Goal: Navigation & Orientation: Find specific page/section

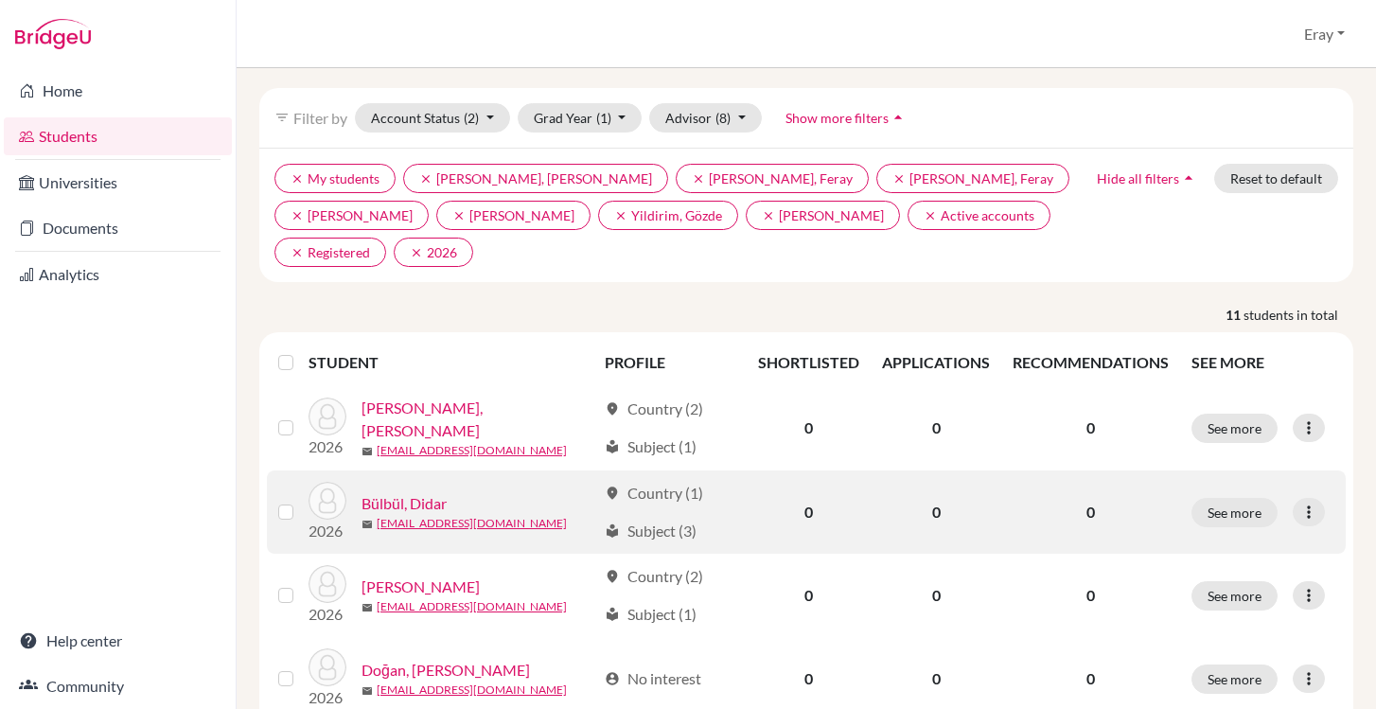
scroll to position [74, 0]
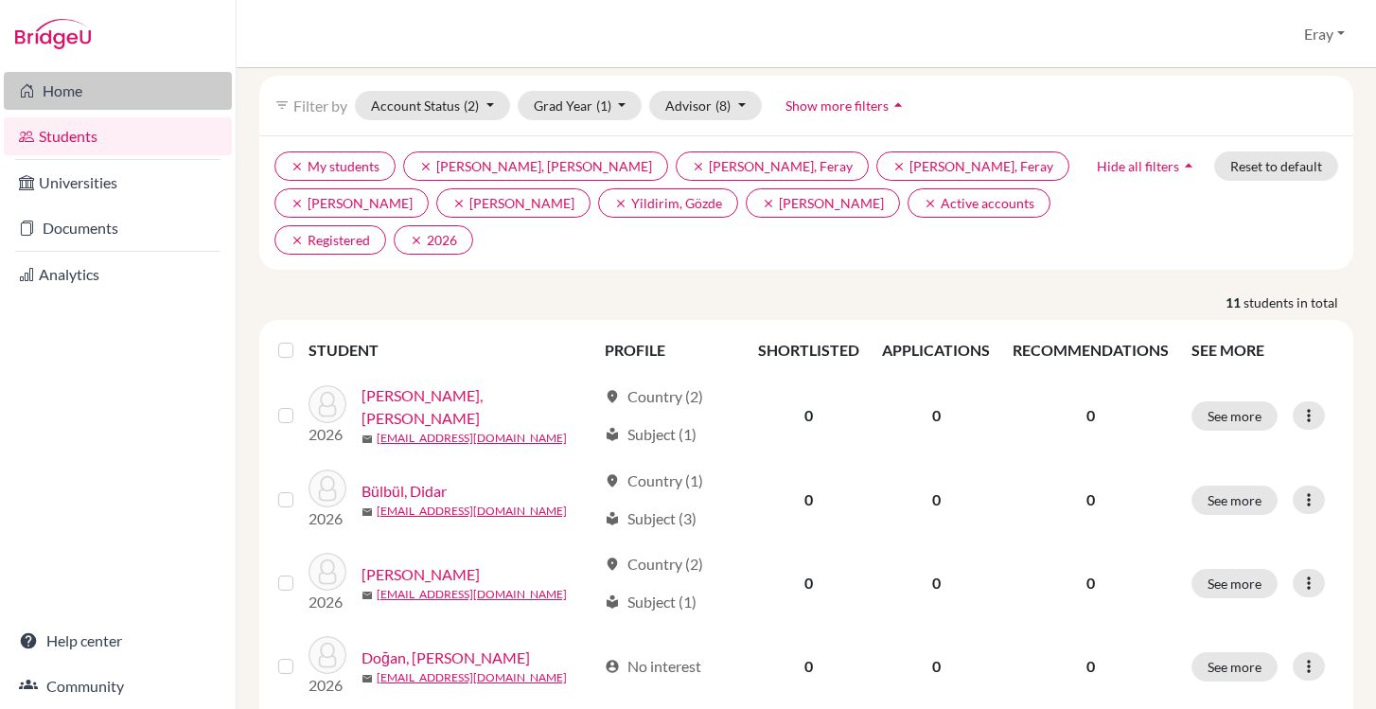
click at [151, 102] on link "Home" at bounding box center [118, 91] width 228 height 38
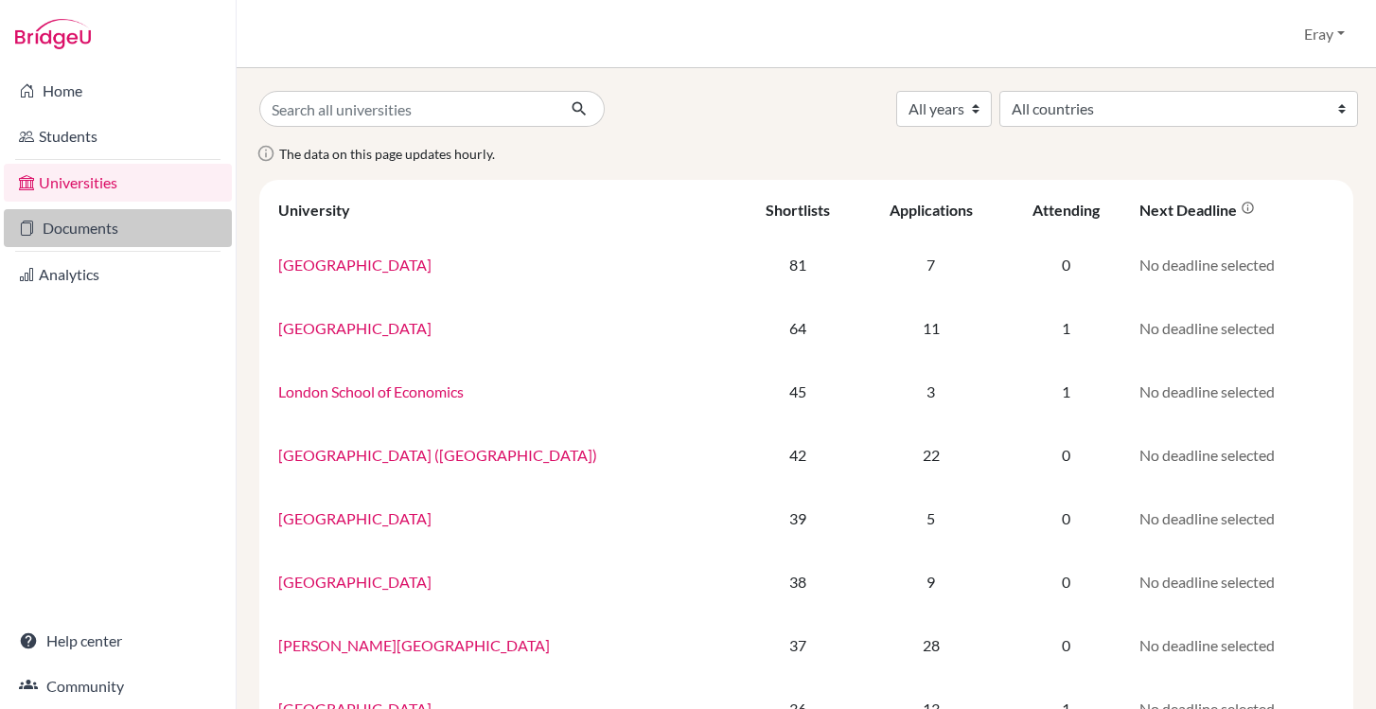
click at [157, 227] on link "Documents" at bounding box center [118, 228] width 228 height 38
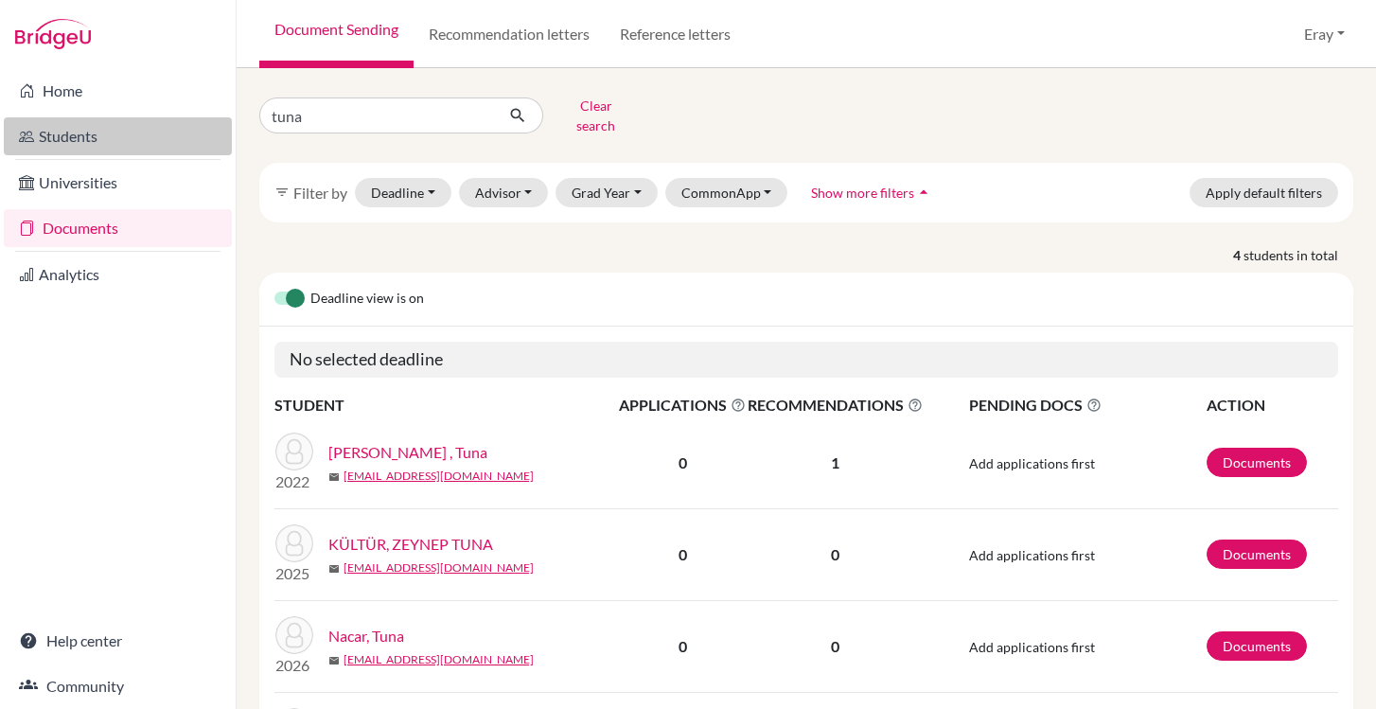
click at [167, 128] on link "Students" at bounding box center [118, 136] width 228 height 38
